Goal: Navigation & Orientation: Find specific page/section

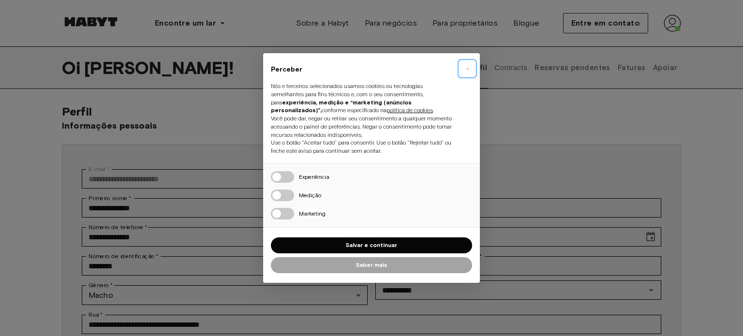
click at [467, 67] on font "×" at bounding box center [467, 69] width 3 height 12
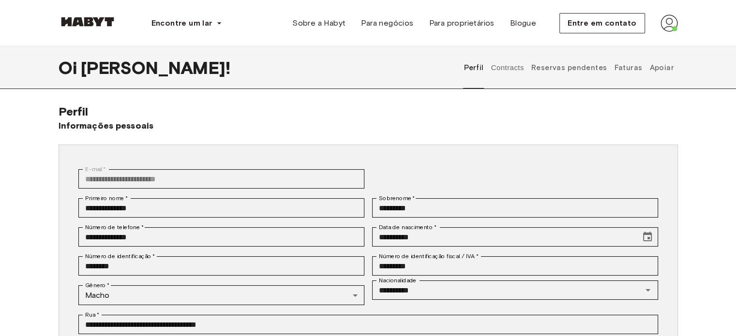
click at [517, 69] on button "Contracts" at bounding box center [507, 67] width 35 height 43
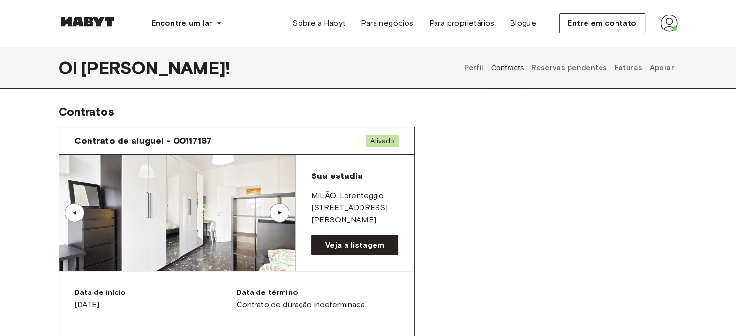
click at [666, 68] on font "Apoiar" at bounding box center [661, 67] width 25 height 9
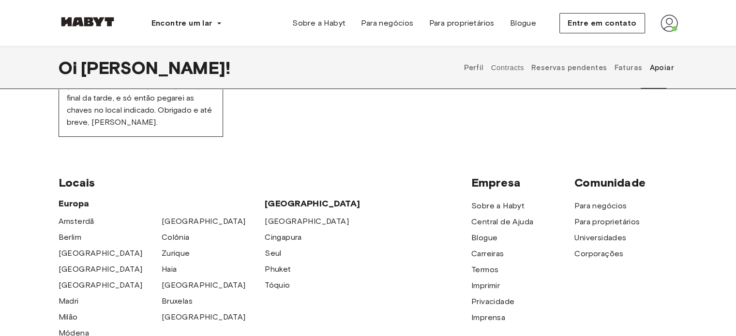
scroll to position [242, 0]
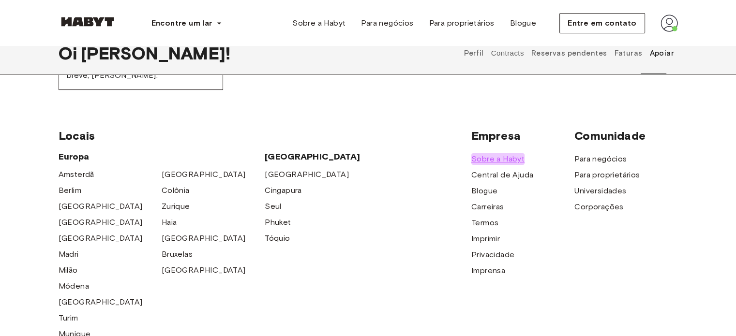
click at [493, 162] on font "Sobre a Habyt" at bounding box center [497, 158] width 53 height 9
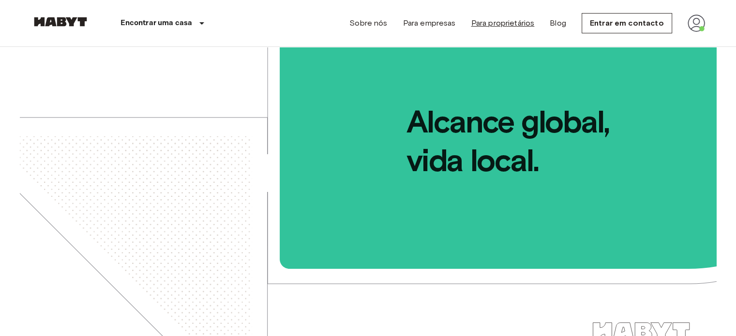
click at [509, 23] on link "Para proprietários" at bounding box center [502, 23] width 63 height 12
click at [560, 24] on link "Blog" at bounding box center [558, 23] width 16 height 12
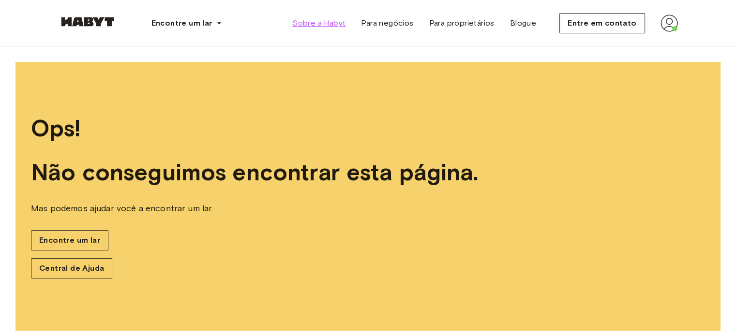
click at [323, 22] on font "Sobre a Habyt" at bounding box center [318, 22] width 53 height 9
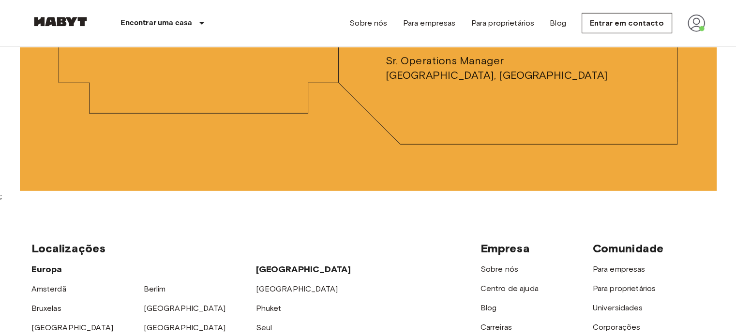
scroll to position [2951, 0]
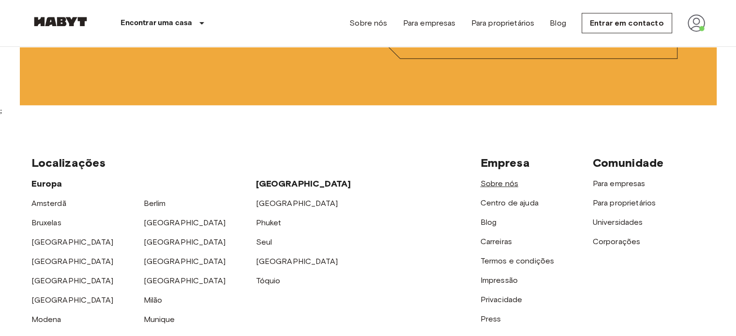
click at [509, 182] on link "Sobre nós" at bounding box center [499, 183] width 38 height 9
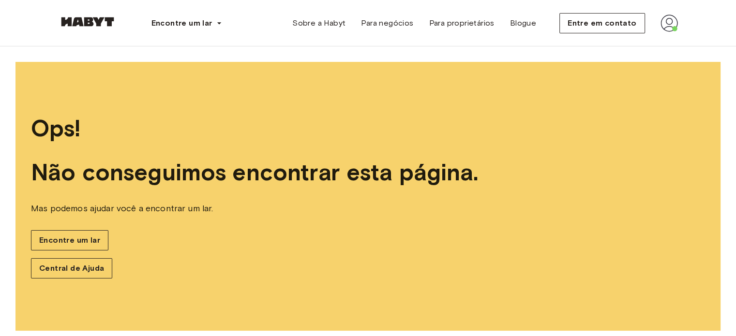
scroll to position [10, 0]
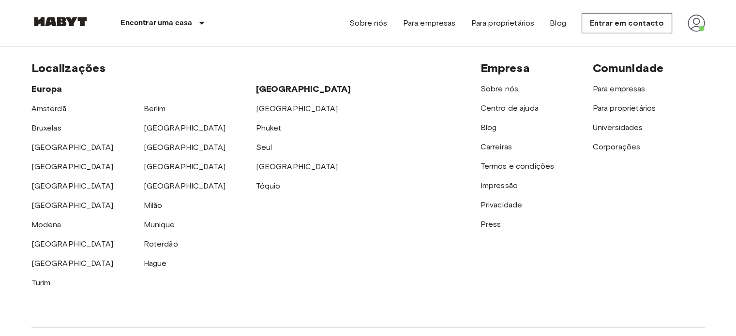
scroll to position [2999, 0]
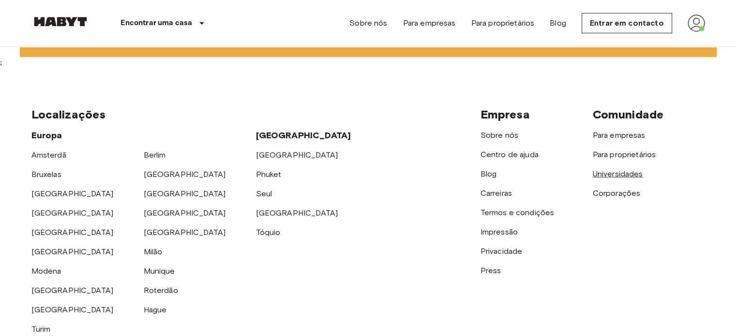
click at [622, 172] on link "Universidades" at bounding box center [618, 173] width 50 height 9
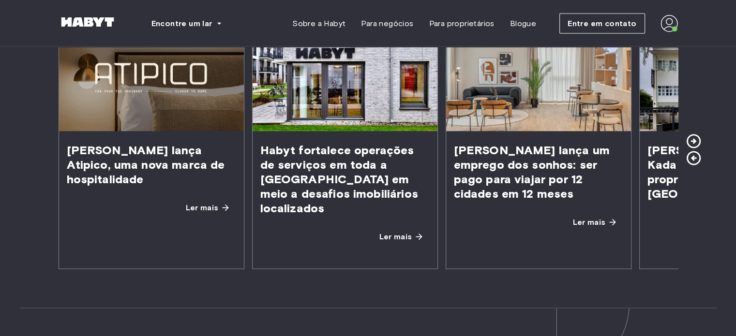
scroll to position [1838, 0]
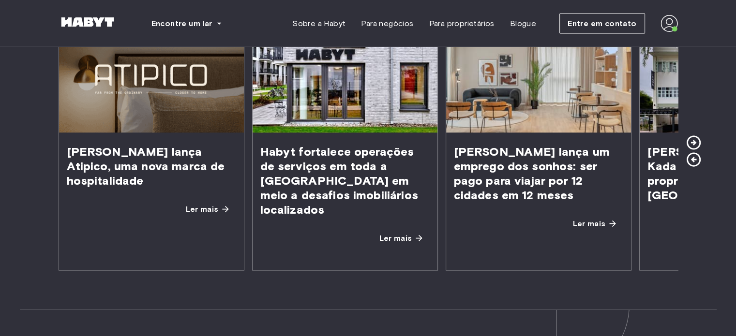
click at [693, 134] on icon at bounding box center [693, 142] width 17 height 17
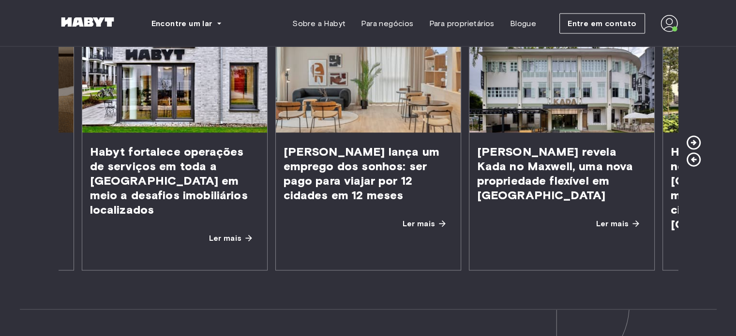
click at [691, 134] on icon at bounding box center [693, 142] width 17 height 17
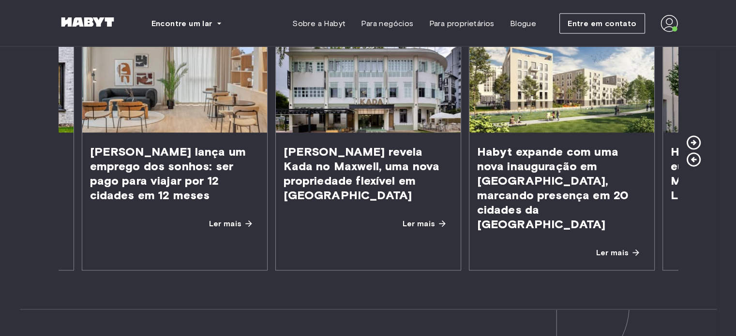
click at [691, 134] on icon at bounding box center [693, 142] width 17 height 17
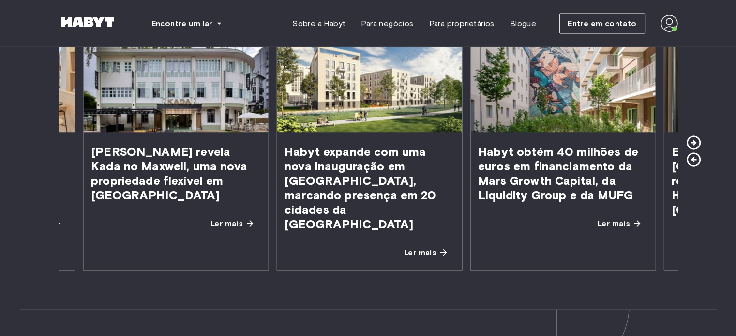
click at [691, 134] on icon at bounding box center [693, 142] width 17 height 17
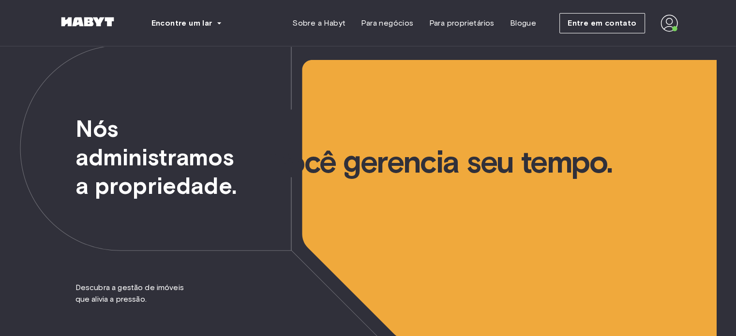
scroll to position [0, 0]
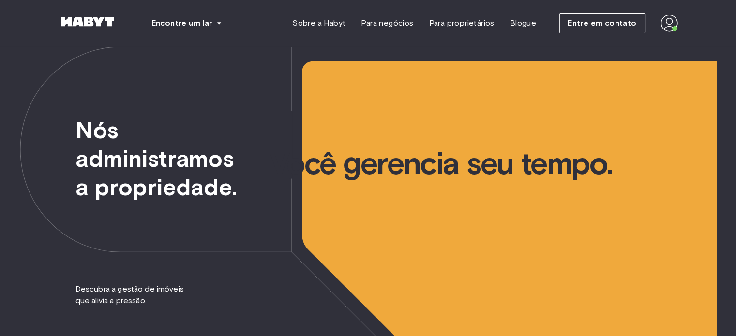
click at [664, 23] on img at bounding box center [668, 23] width 17 height 17
click at [632, 45] on font "Perfil" at bounding box center [636, 45] width 18 height 9
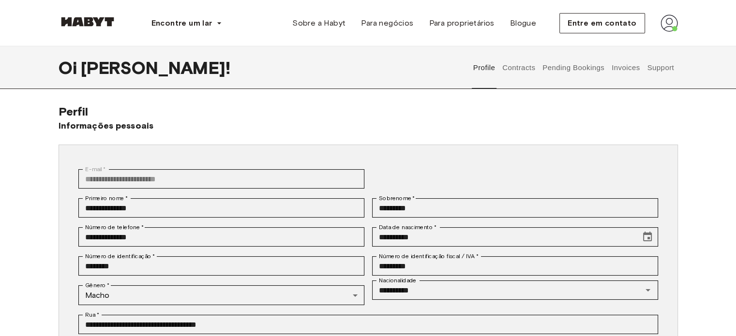
click at [521, 67] on button "Contracts" at bounding box center [518, 67] width 35 height 43
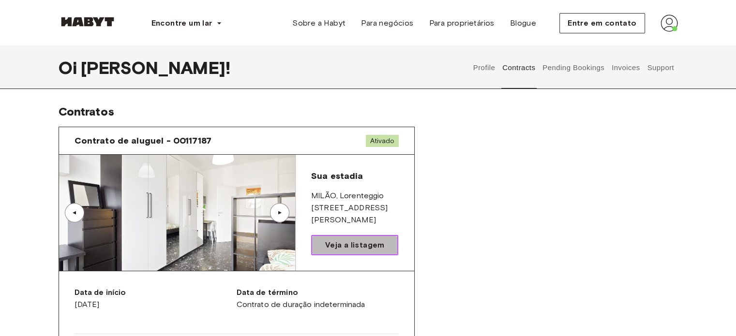
click at [363, 247] on font "Veja a listagem" at bounding box center [355, 244] width 60 height 9
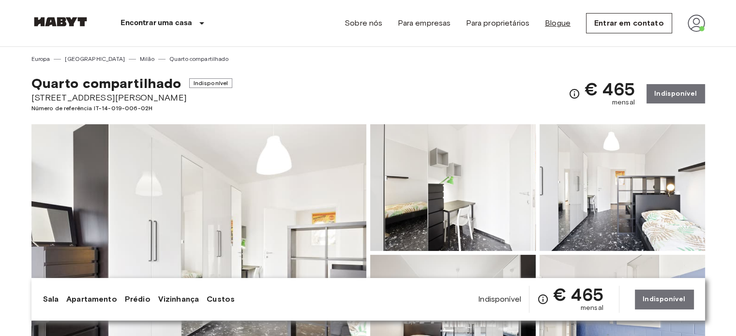
click at [568, 26] on font "Blogue" at bounding box center [558, 22] width 26 height 9
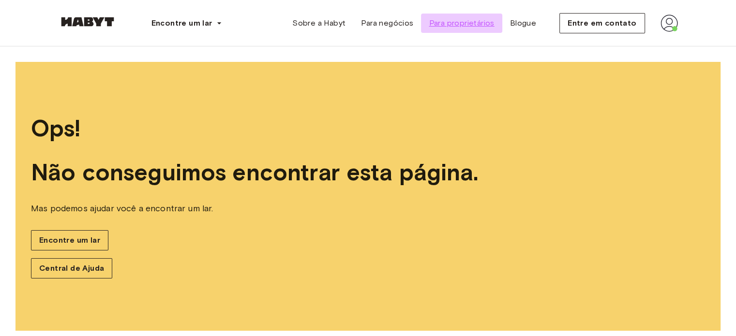
click at [473, 25] on font "Para proprietários" at bounding box center [461, 22] width 65 height 9
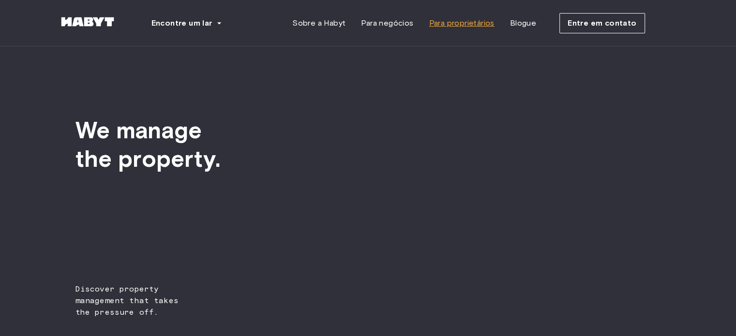
type input "**********"
type input "*********"
type input "**********"
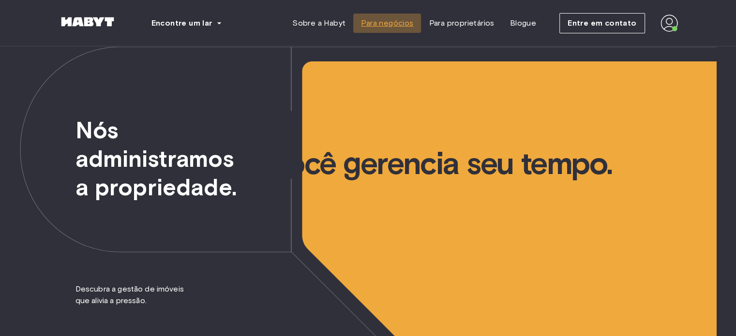
click at [404, 21] on font "Para negócios" at bounding box center [387, 22] width 52 height 9
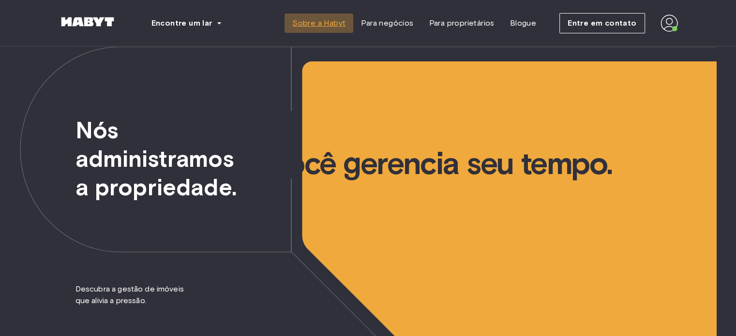
click at [329, 22] on font "Sobre a Habyt" at bounding box center [318, 22] width 53 height 9
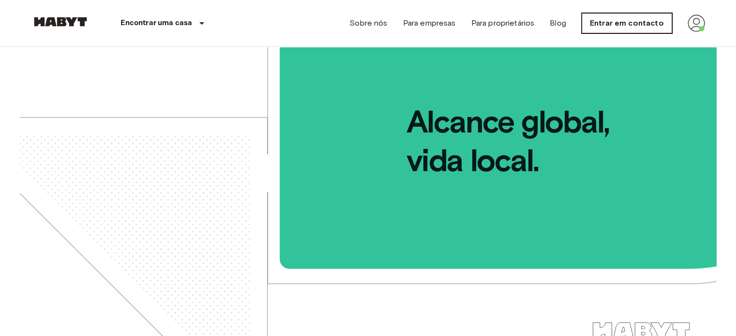
click at [597, 27] on link "Entrar em contacto" at bounding box center [627, 23] width 90 height 20
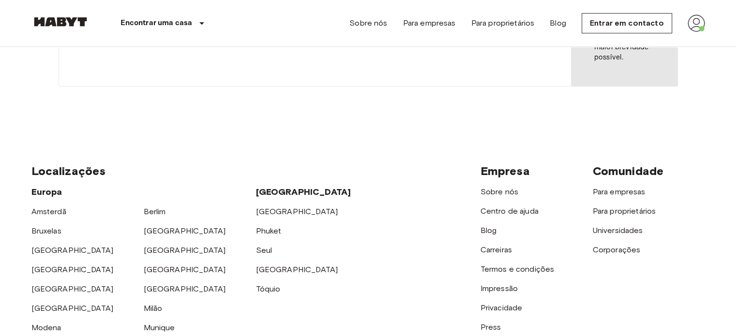
scroll to position [387, 0]
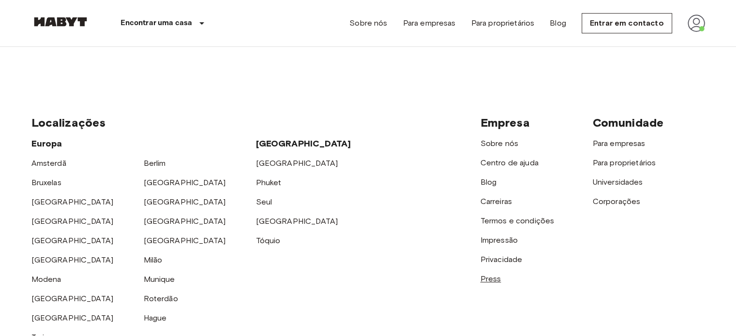
click at [492, 280] on link "Press" at bounding box center [490, 278] width 21 height 9
click at [502, 241] on link "Impressão" at bounding box center [498, 240] width 37 height 9
click at [506, 222] on link "Termos e condições" at bounding box center [517, 220] width 74 height 9
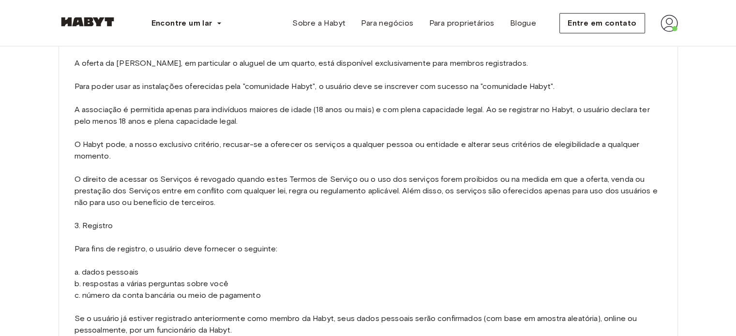
scroll to position [290, 0]
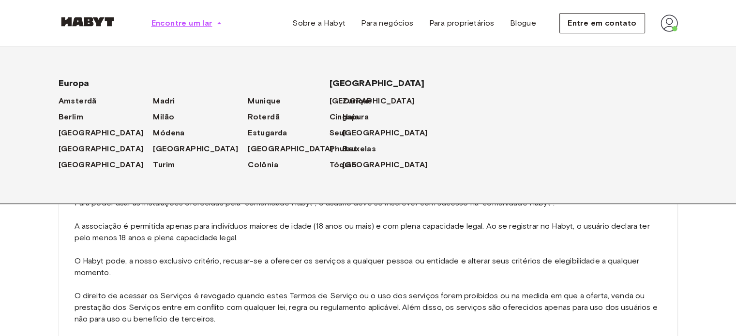
click at [216, 24] on icon "button" at bounding box center [219, 23] width 10 height 10
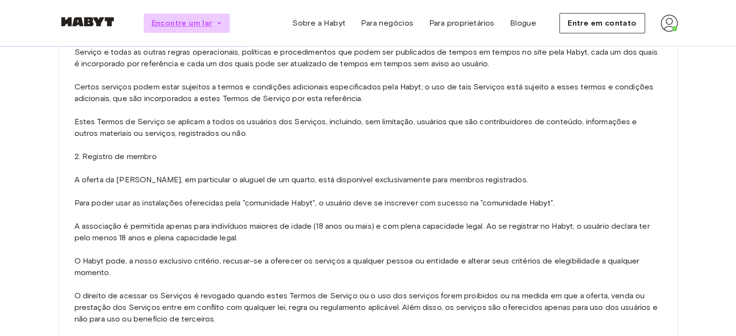
click at [219, 27] on icon "button" at bounding box center [219, 23] width 10 height 10
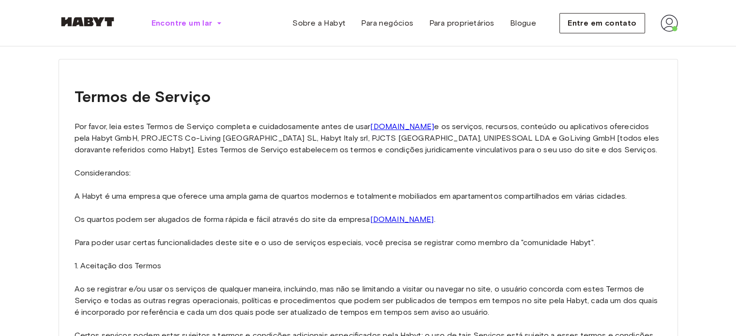
scroll to position [0, 0]
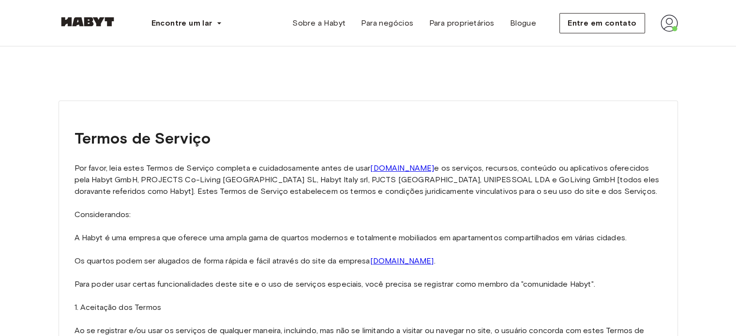
click at [670, 24] on img at bounding box center [668, 23] width 17 height 17
